Goal: Information Seeking & Learning: Learn about a topic

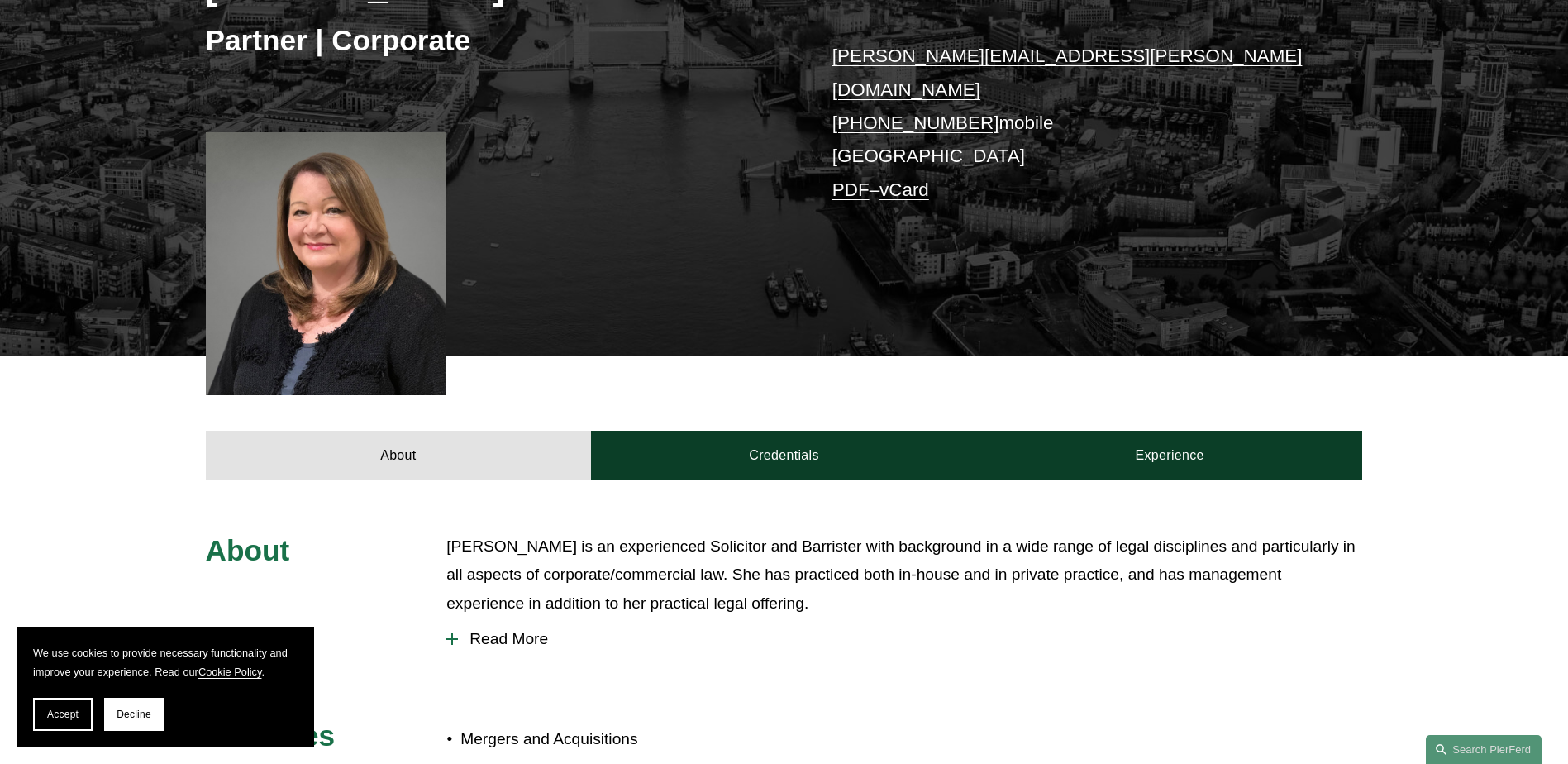
scroll to position [496, 0]
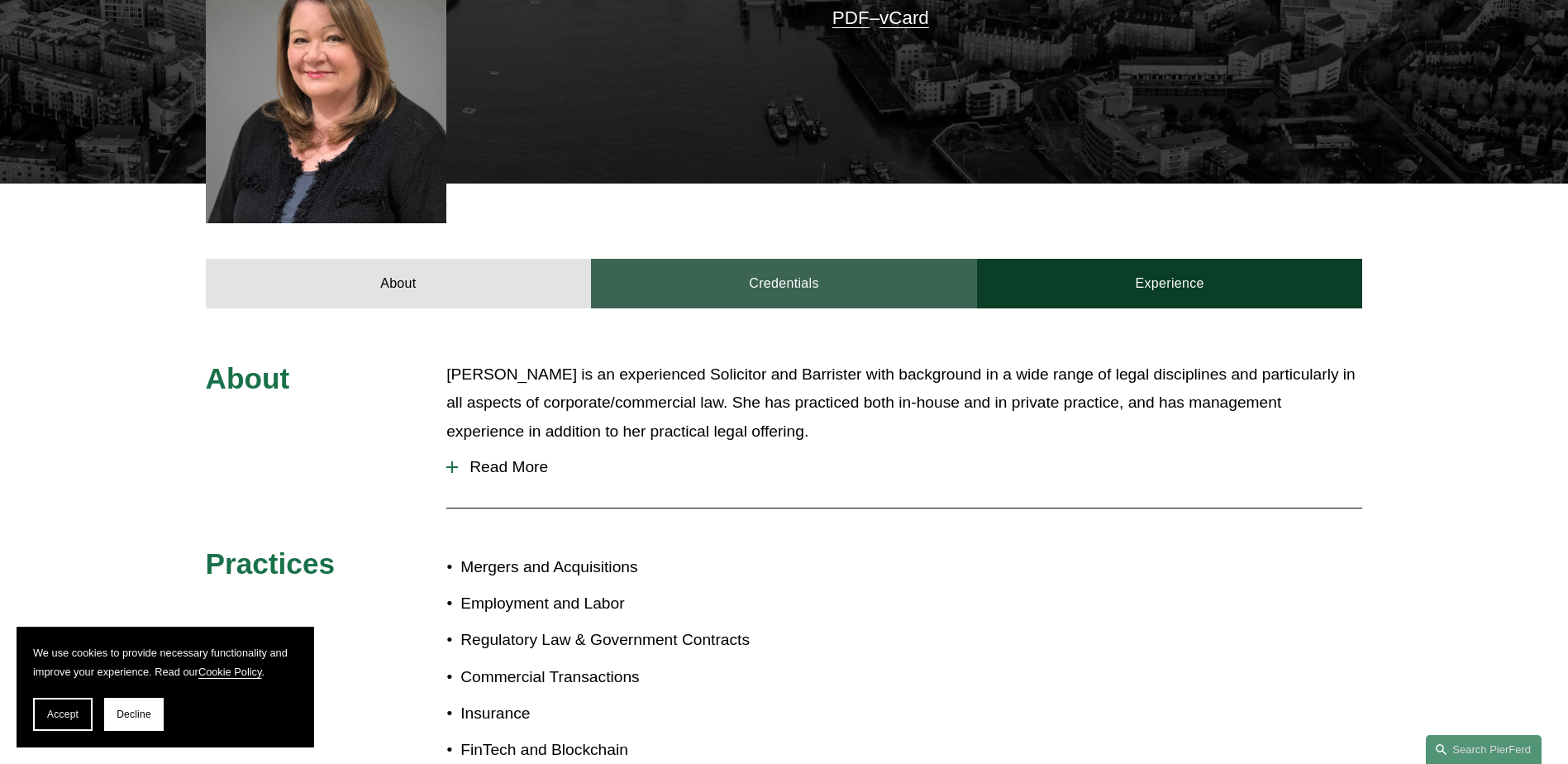
click at [840, 274] on link "Credentials" at bounding box center [784, 283] width 386 height 50
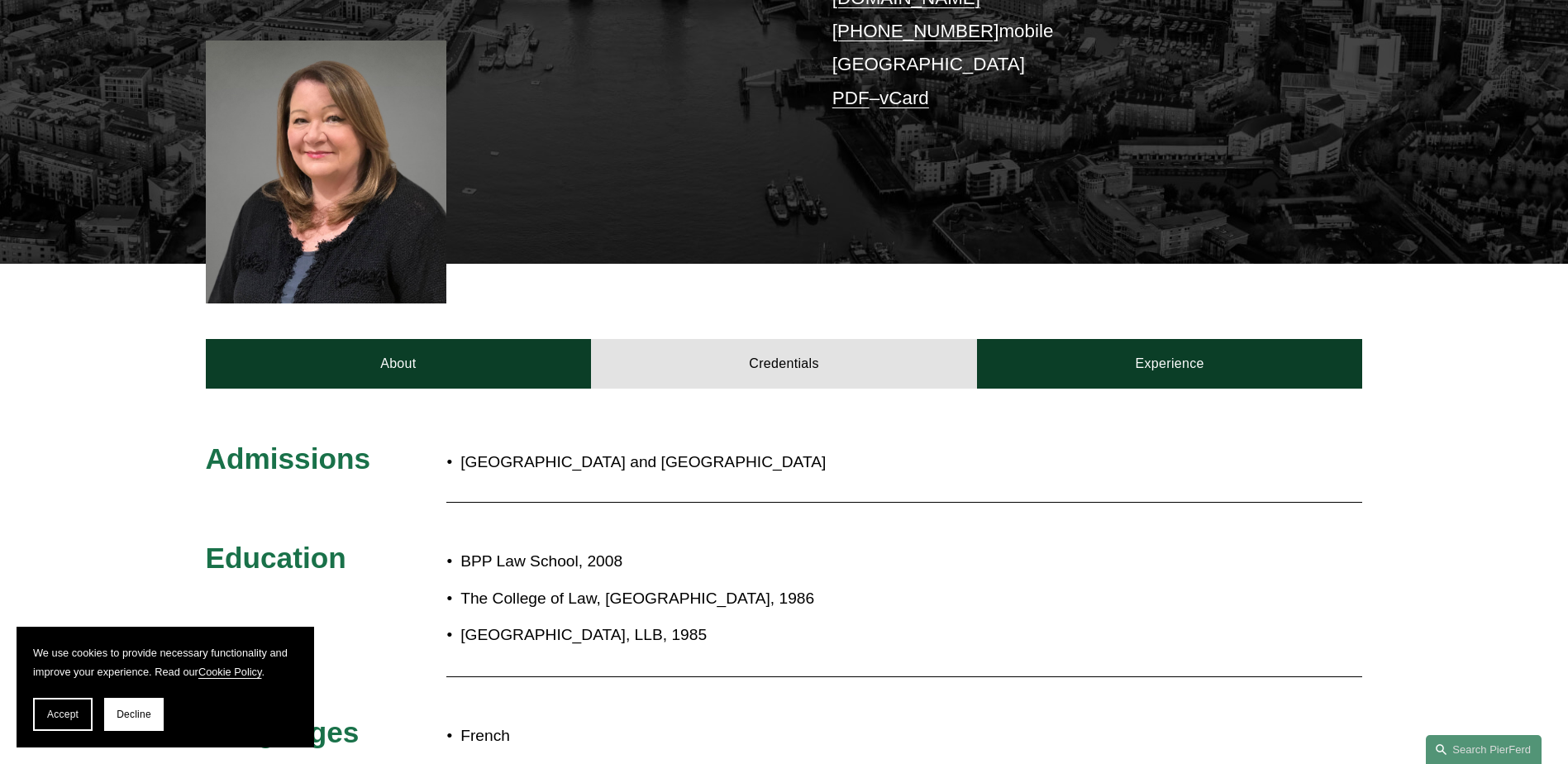
scroll to position [414, 0]
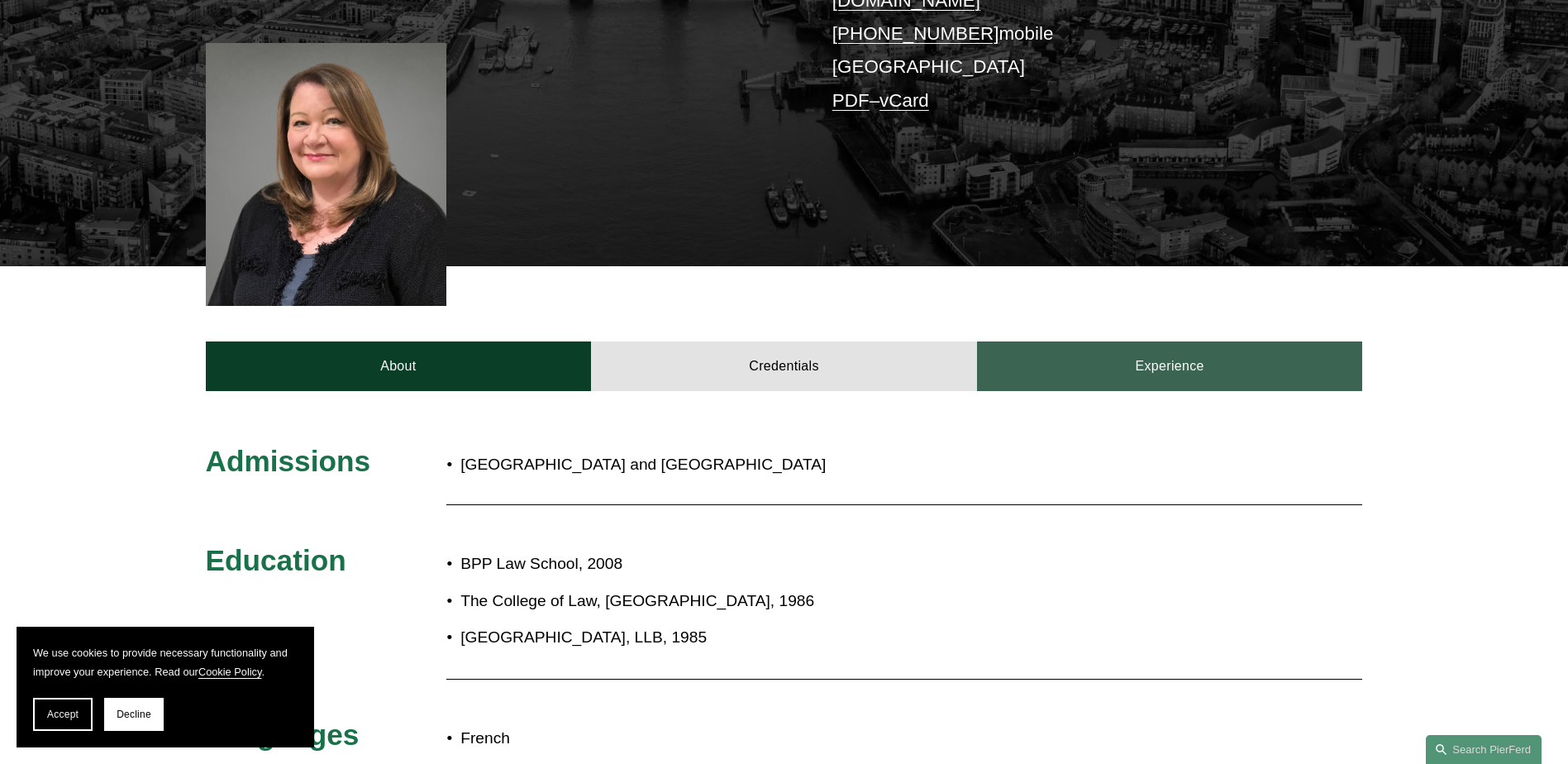
click at [1221, 348] on link "Experience" at bounding box center [1170, 367] width 386 height 50
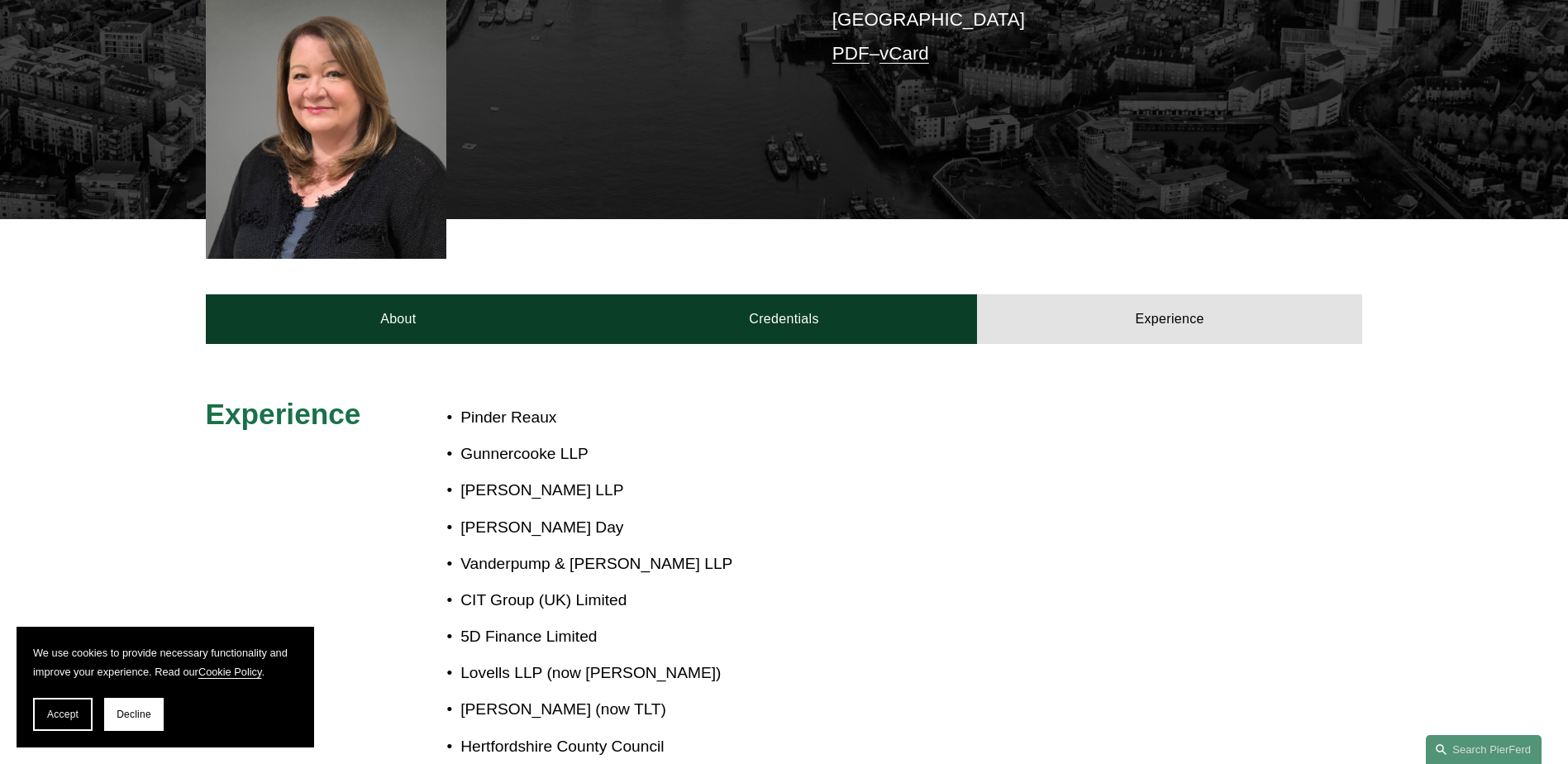
scroll to position [330, 0]
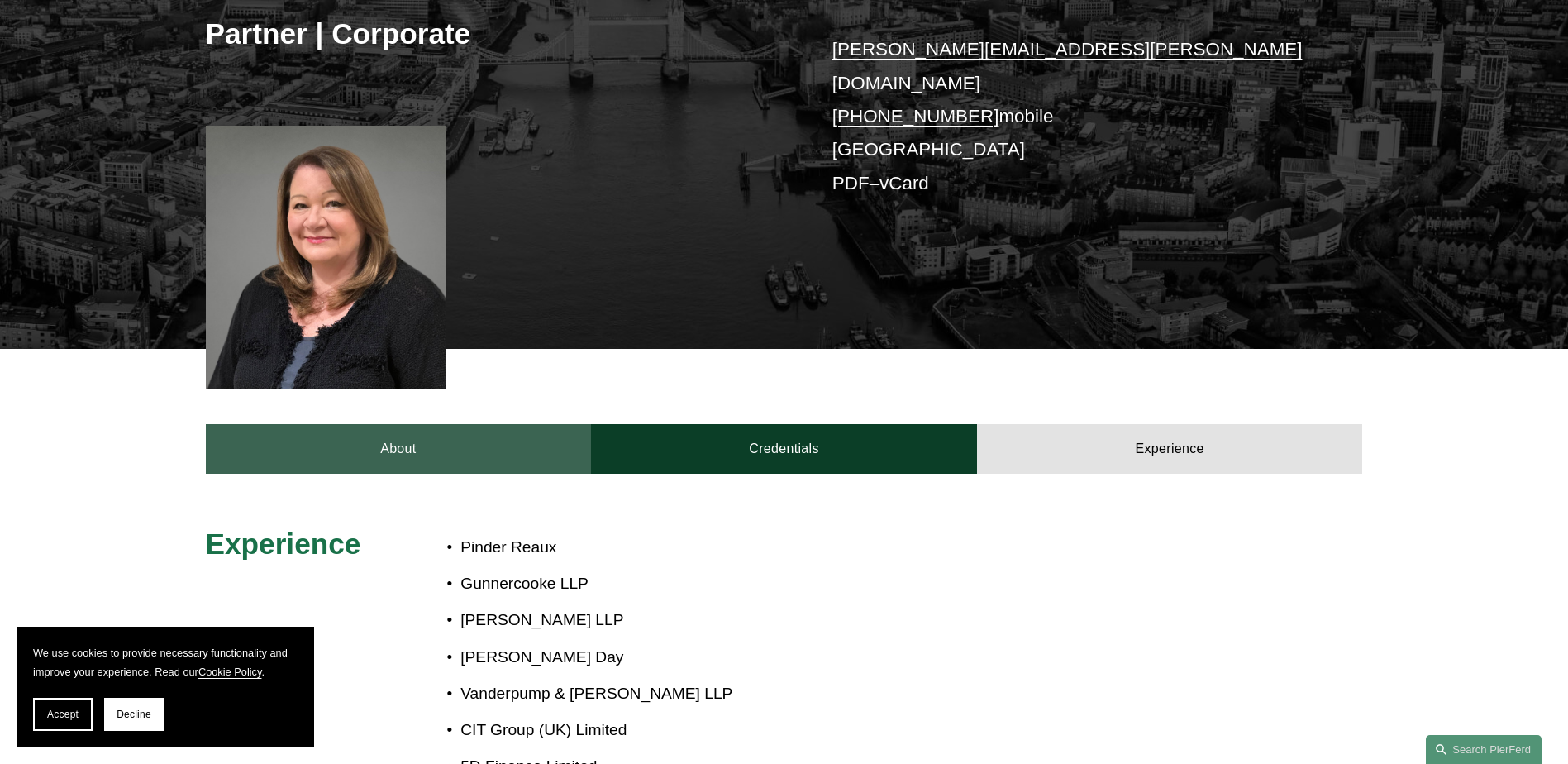
click at [381, 439] on link "About" at bounding box center [398, 449] width 386 height 50
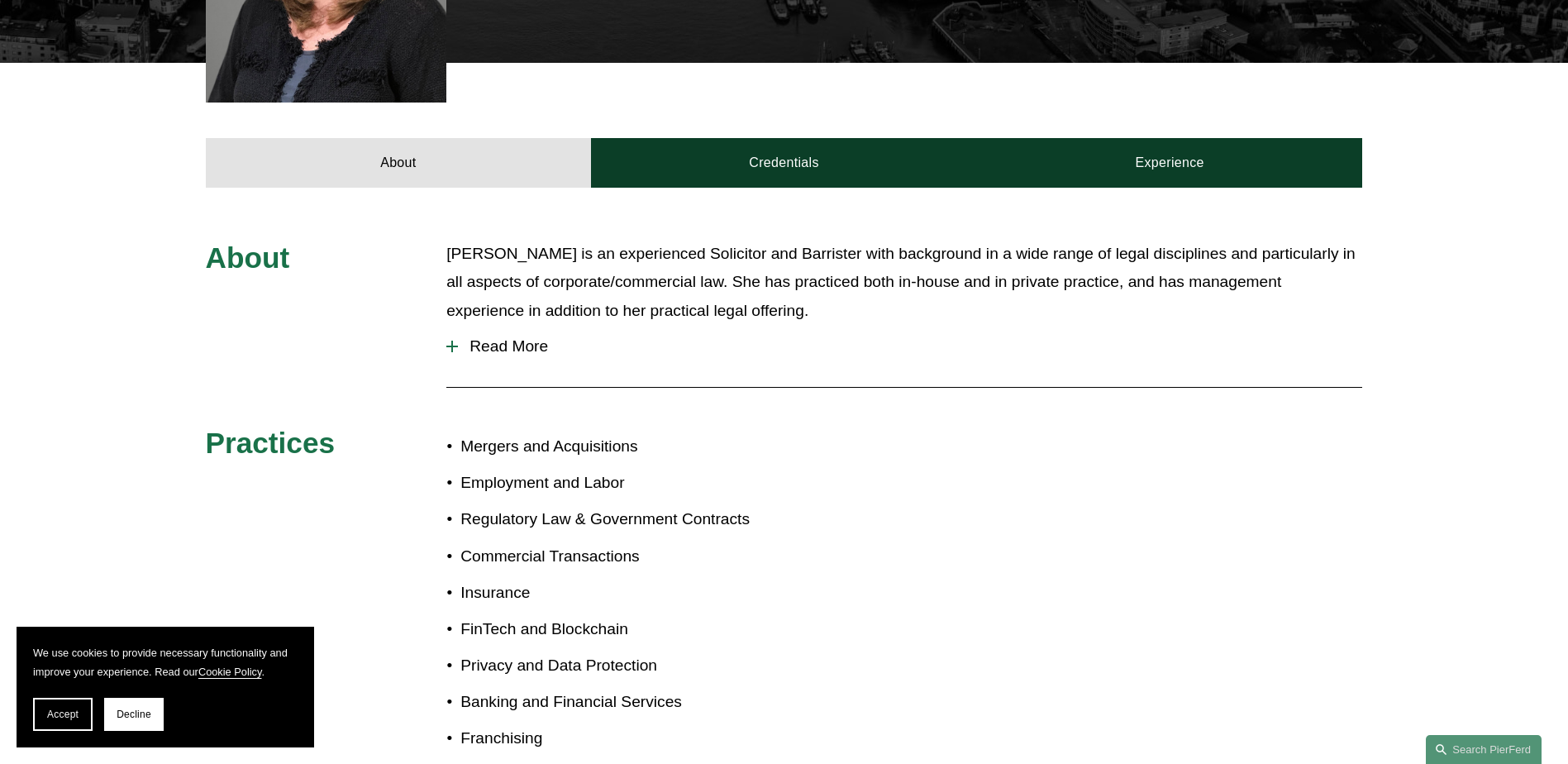
scroll to position [662, 0]
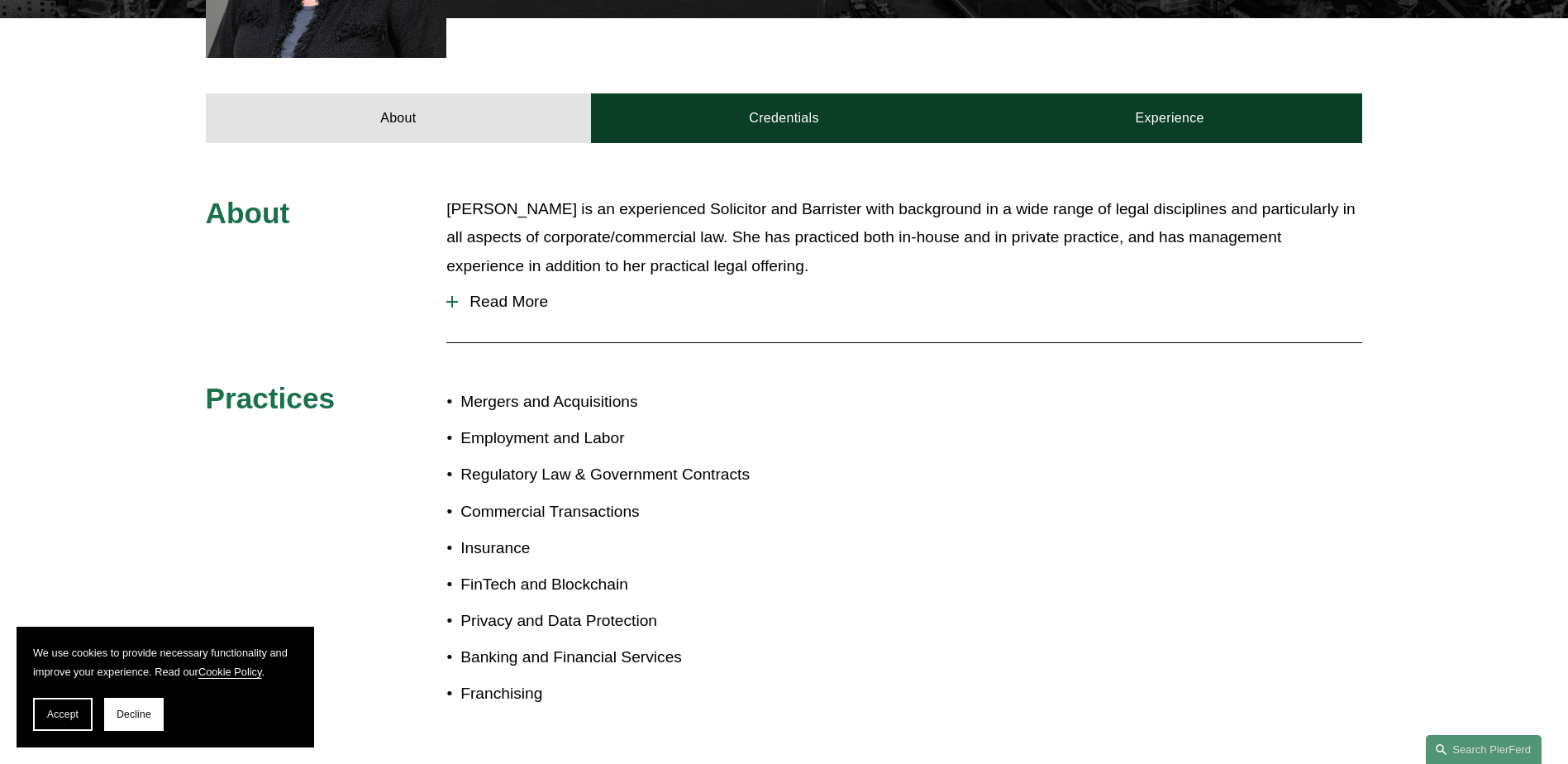
click at [508, 293] on span "Read More" at bounding box center [909, 302] width 905 height 18
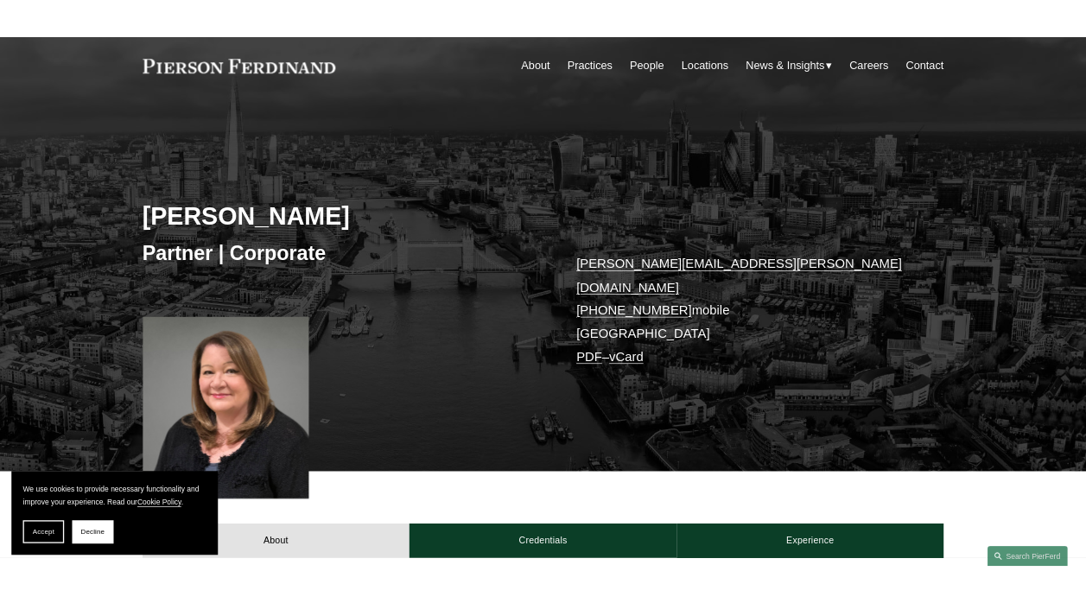
scroll to position [0, 0]
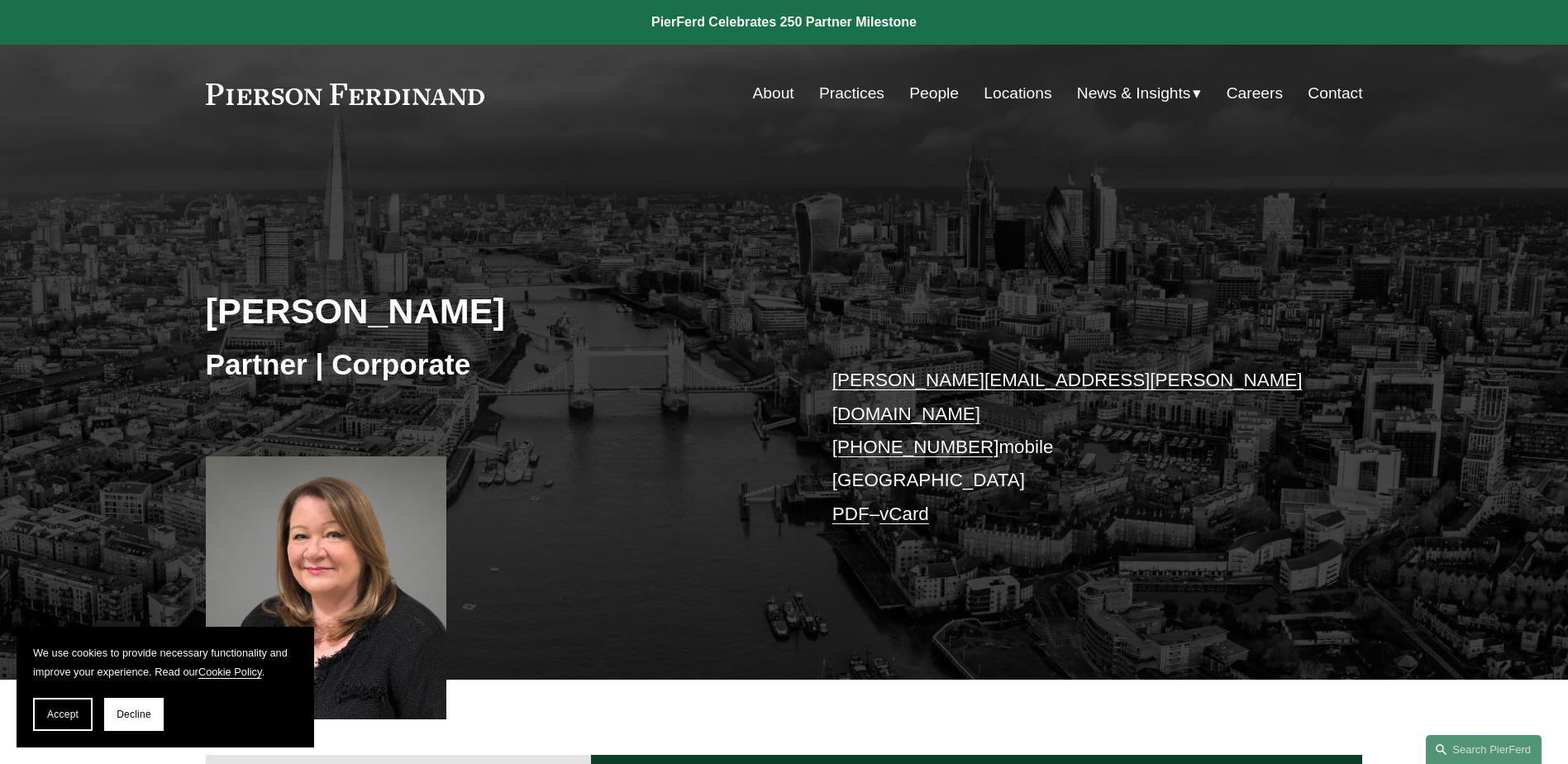
click at [54, 714] on span "Accept" at bounding box center [62, 714] width 32 height 11
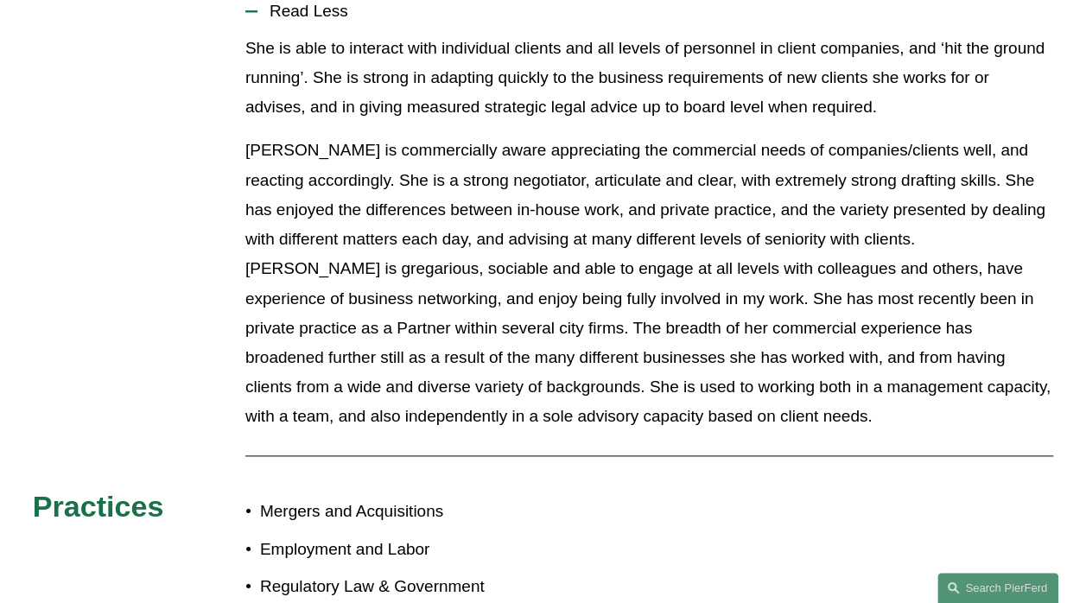
scroll to position [576, 0]
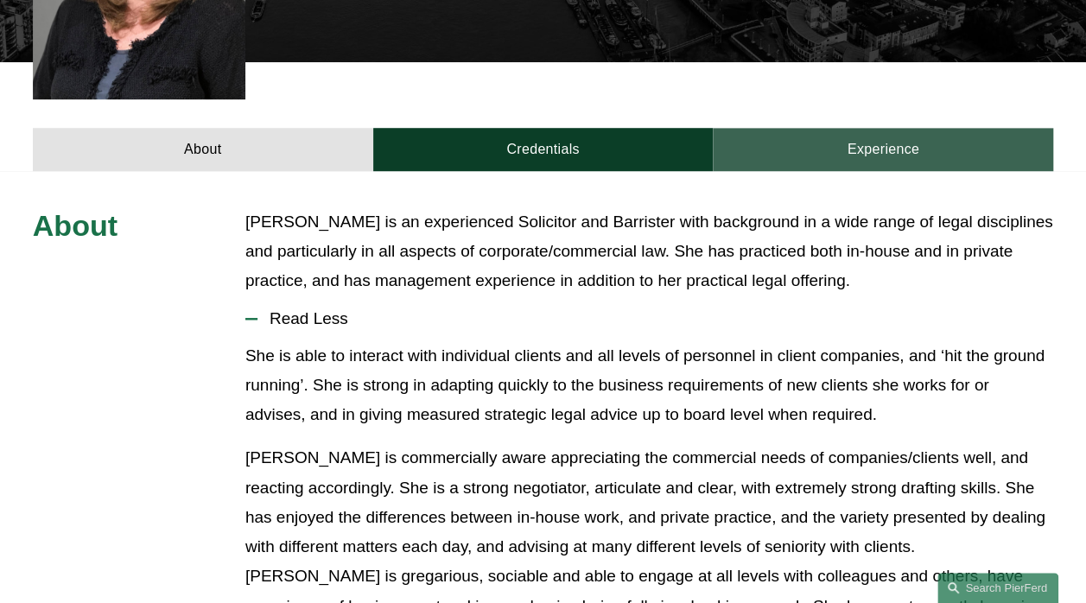
click at [894, 132] on link "Experience" at bounding box center [883, 150] width 340 height 44
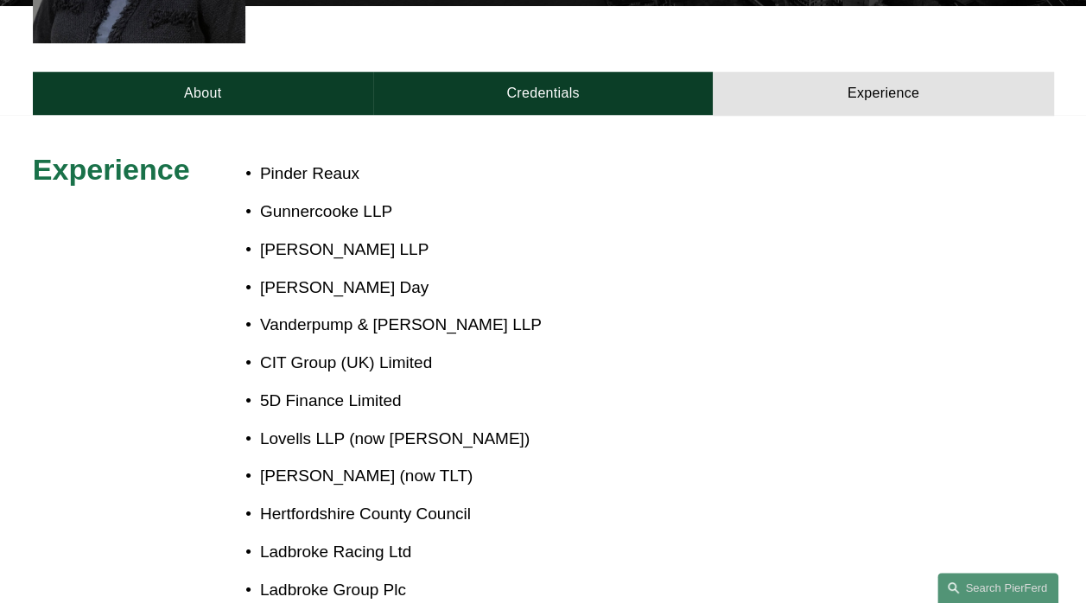
scroll to position [635, 0]
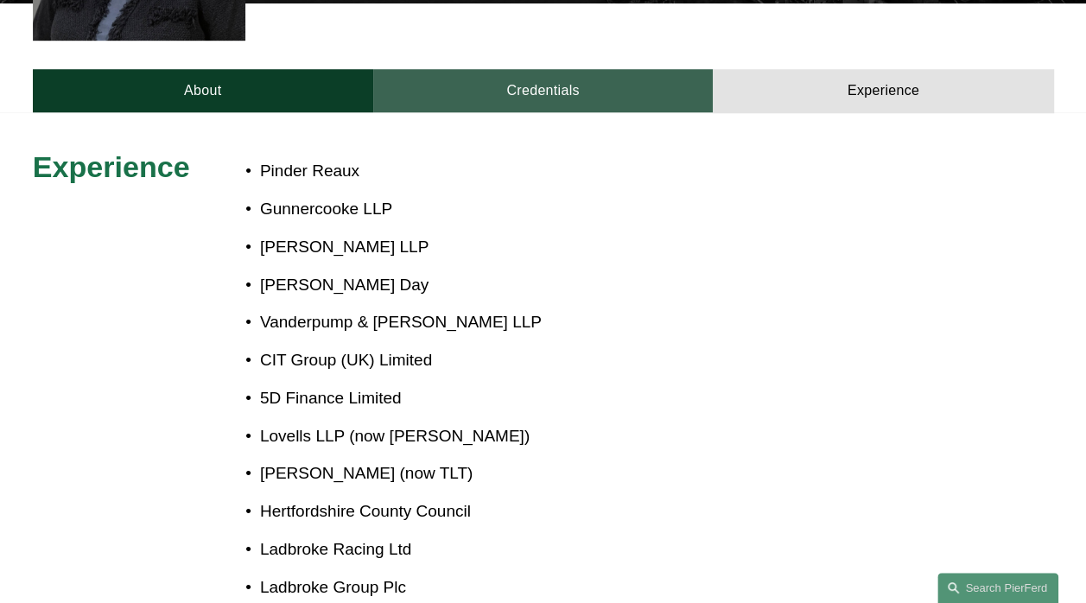
click at [553, 69] on link "Credentials" at bounding box center [543, 91] width 340 height 44
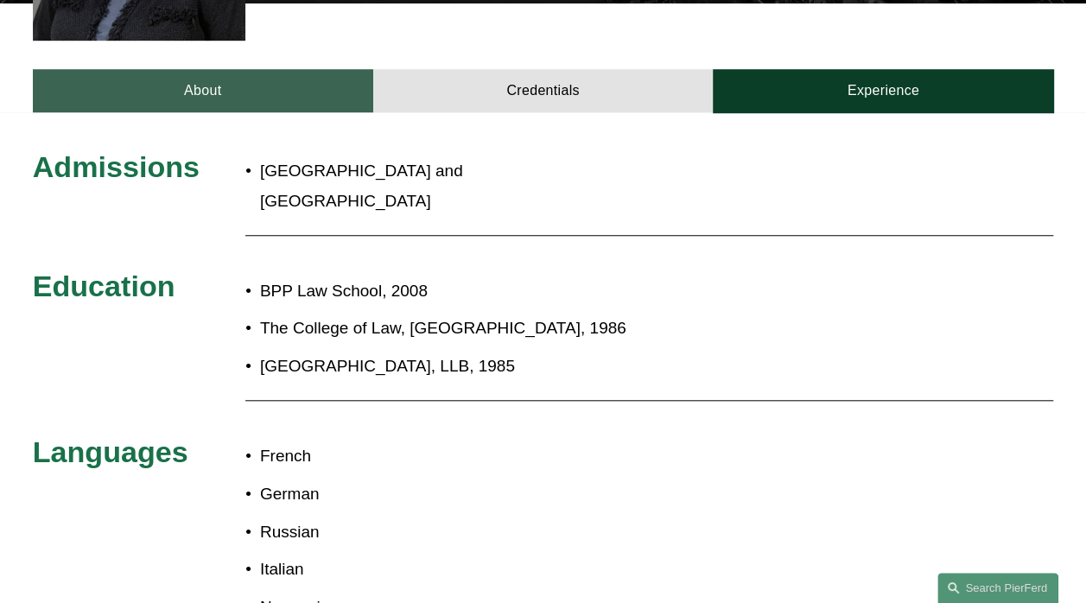
click at [309, 69] on link "About" at bounding box center [203, 91] width 340 height 44
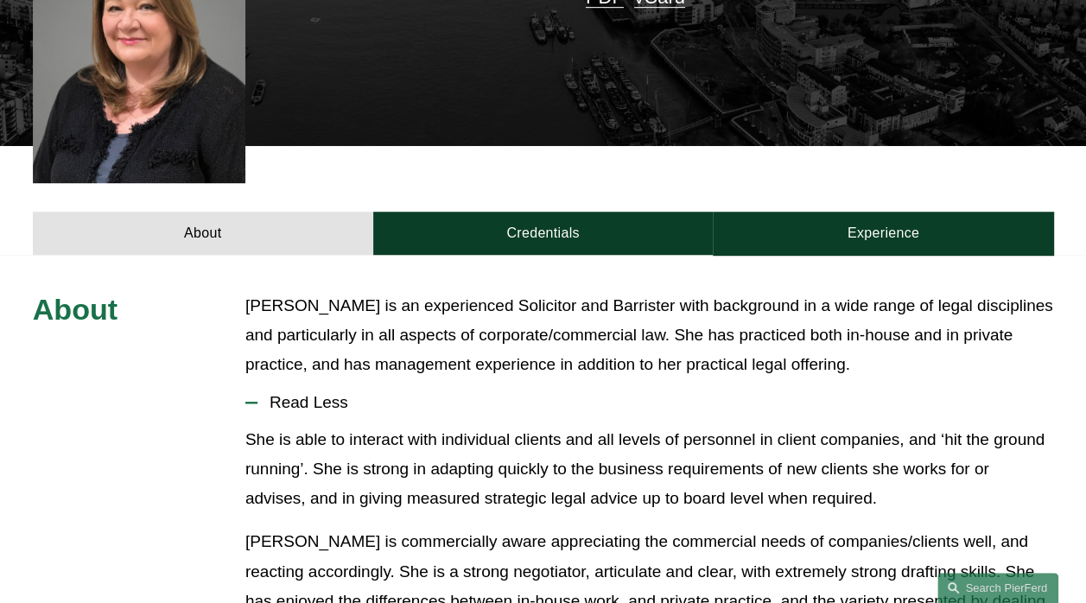
scroll to position [496, 0]
